Goal: Task Accomplishment & Management: Manage account settings

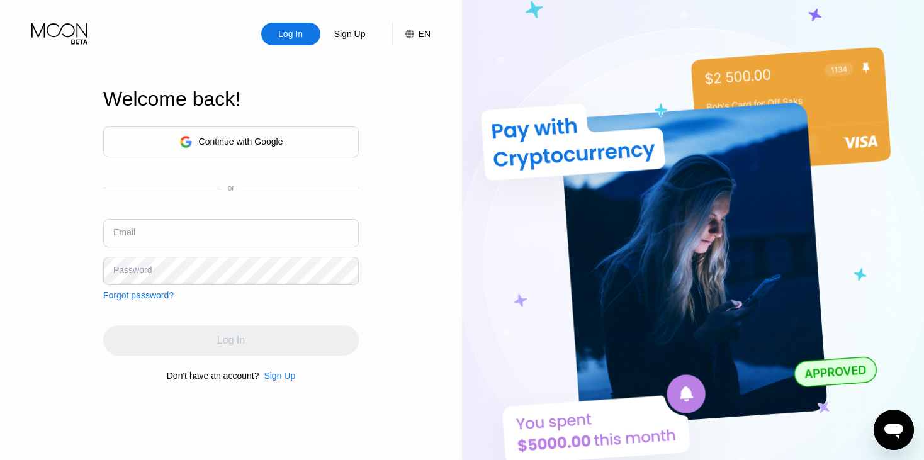
click at [162, 242] on input "text" at bounding box center [231, 233] width 256 height 28
paste input "Babagiwa@241"
type input "Babagiwa@241"
type input "[EMAIL_ADDRESS][DOMAIN_NAME]"
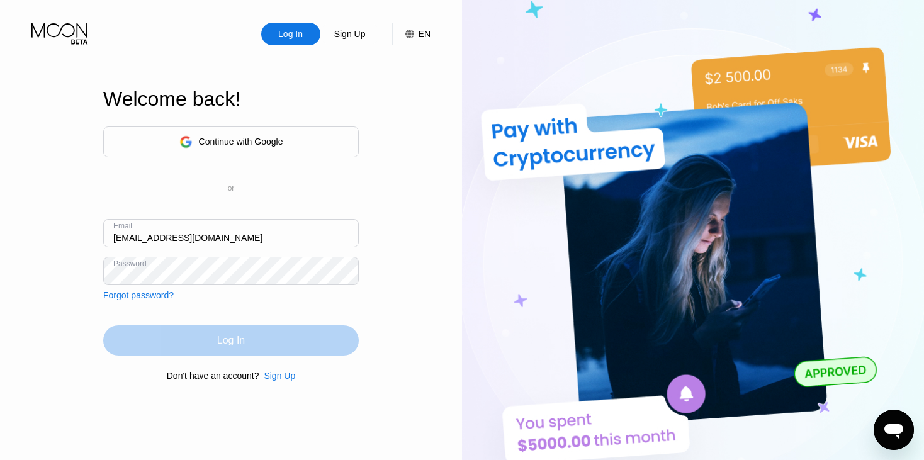
click at [233, 337] on div "Log In" at bounding box center [231, 340] width 28 height 13
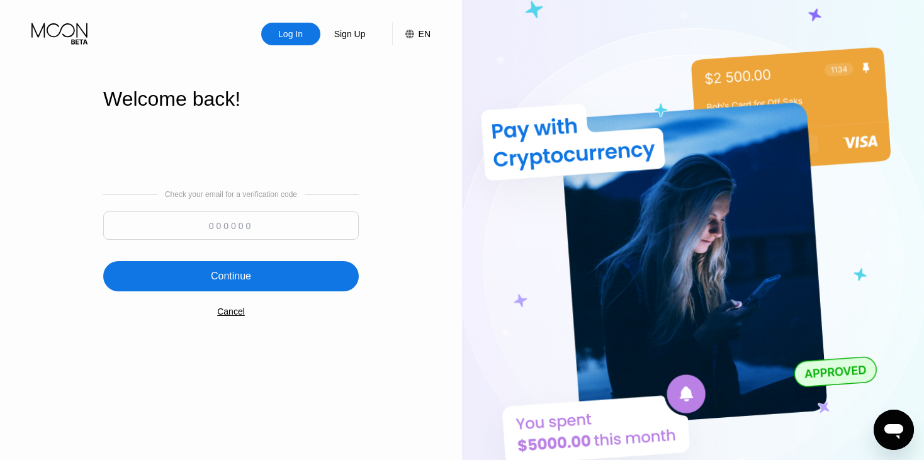
click at [229, 224] on input at bounding box center [231, 226] width 256 height 28
paste input "959784"
type input "959784"
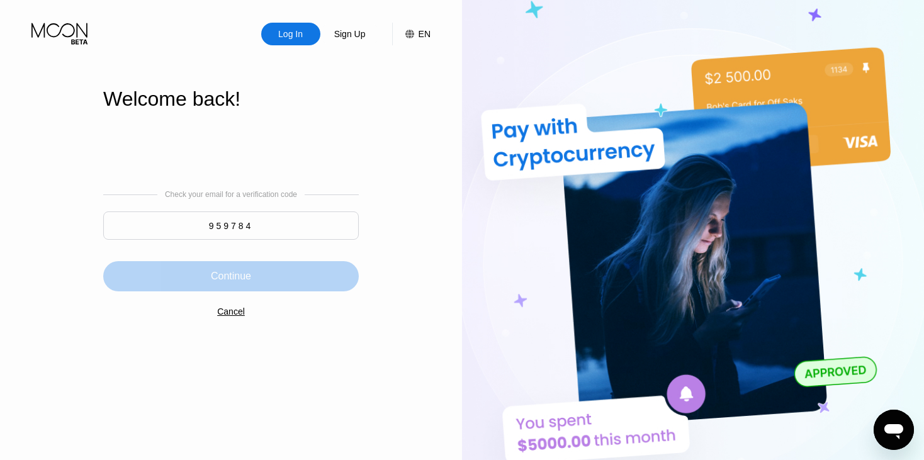
click at [251, 289] on div "Continue" at bounding box center [231, 276] width 256 height 30
